Goal: Navigation & Orientation: Understand site structure

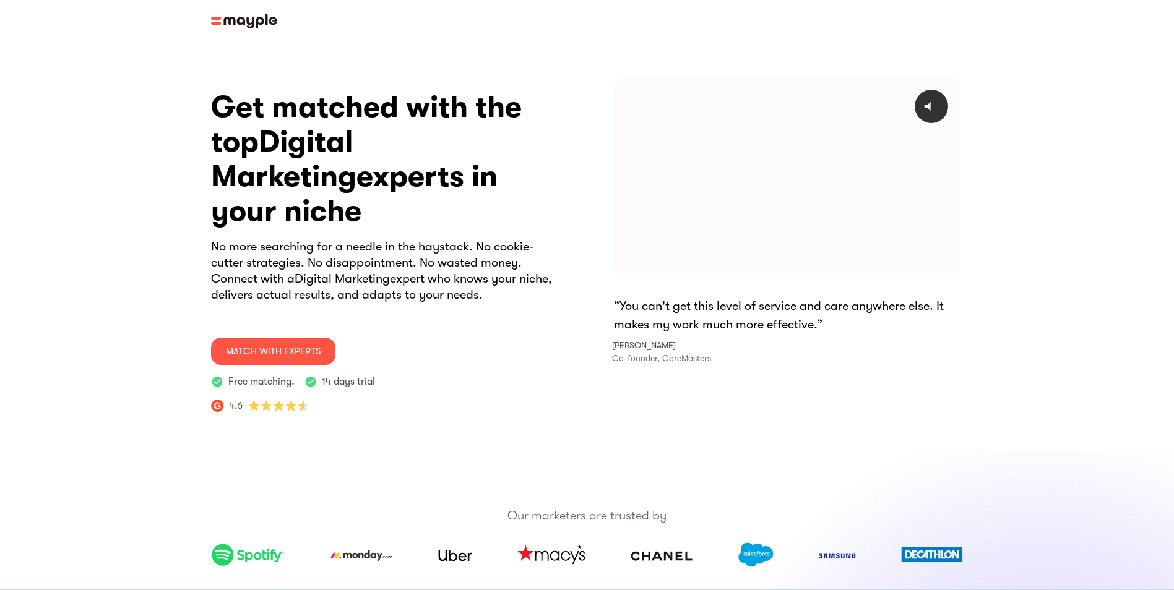
click at [217, 23] on img at bounding box center [244, 21] width 66 height 15
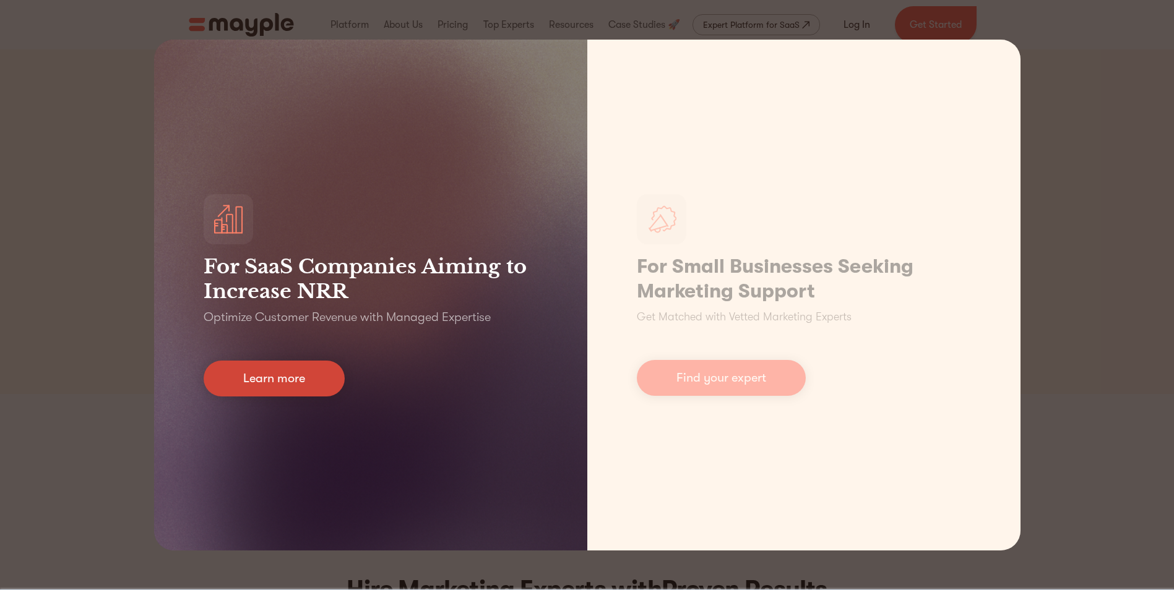
click at [243, 374] on link "Learn more" at bounding box center [274, 379] width 141 height 36
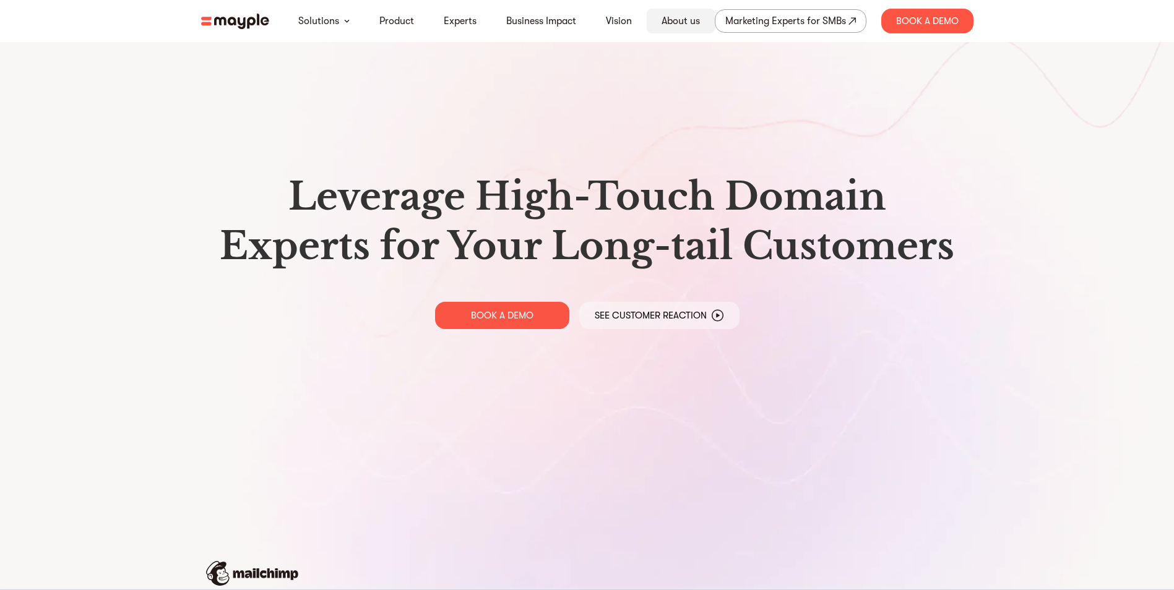
click at [668, 19] on link "About us" at bounding box center [680, 21] width 38 height 15
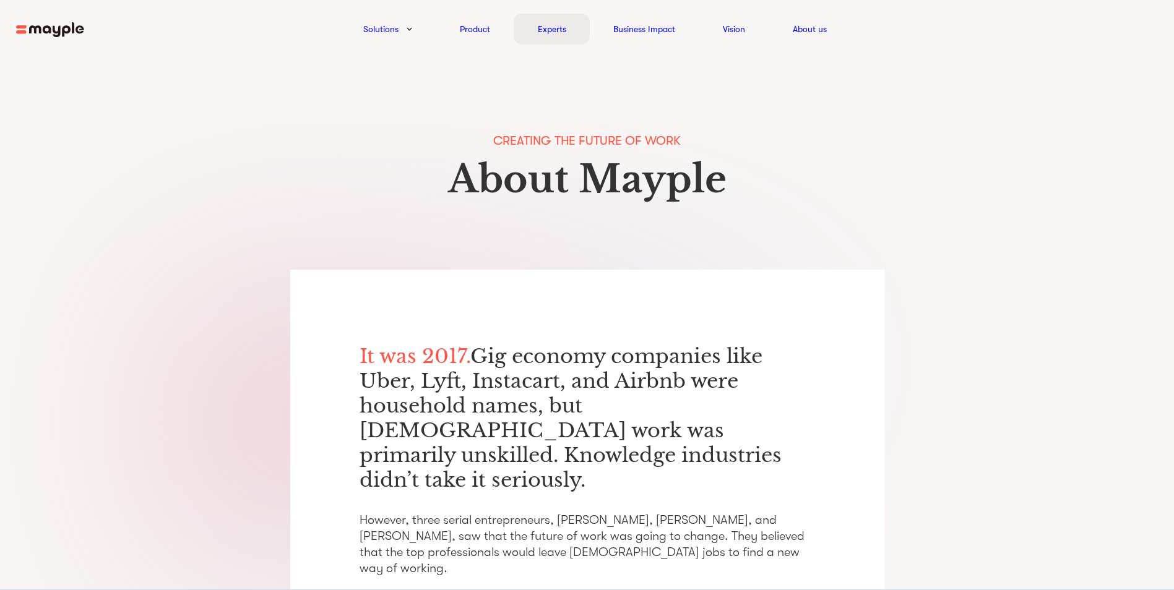
click at [552, 28] on link "Experts" at bounding box center [552, 29] width 28 height 15
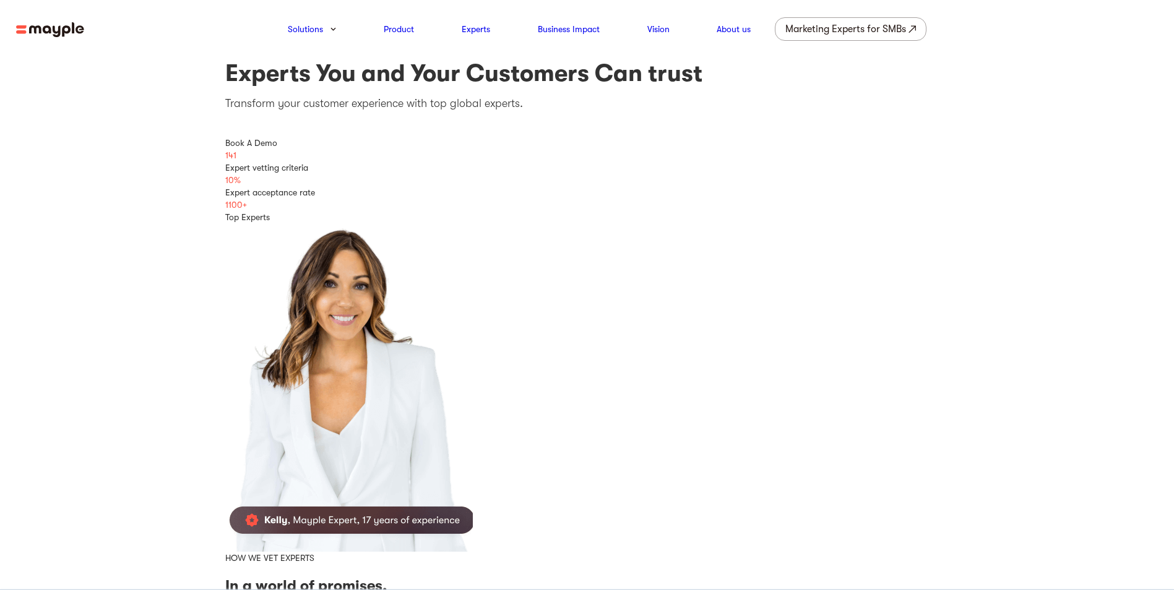
click at [80, 28] on img at bounding box center [50, 29] width 68 height 15
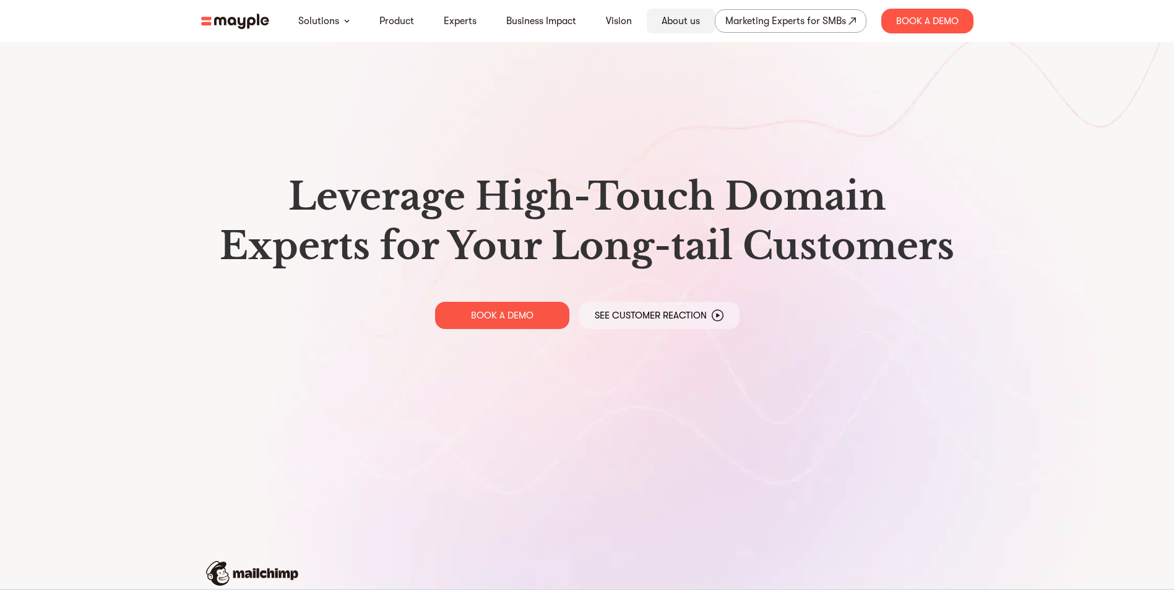
click at [661, 17] on div "About us" at bounding box center [680, 21] width 68 height 25
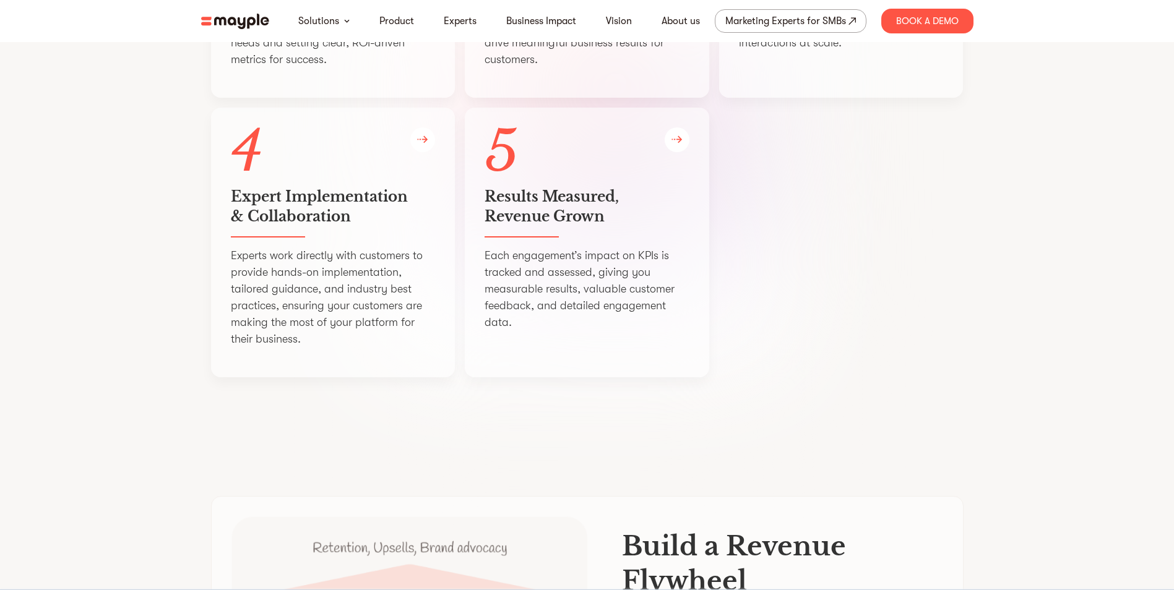
scroll to position [2784, 0]
